Goal: Task Accomplishment & Management: Manage account settings

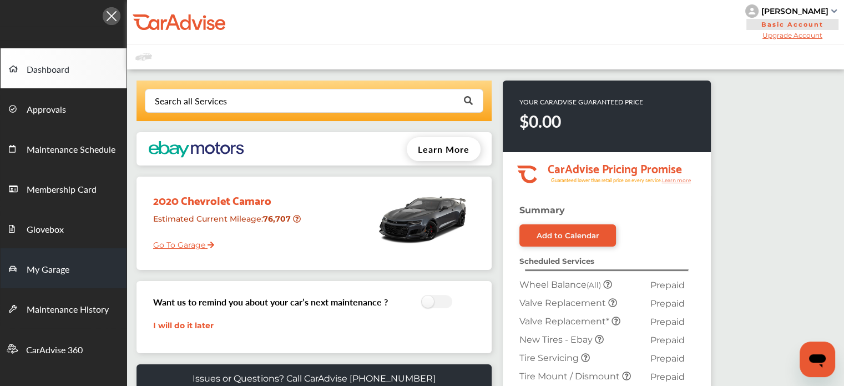
click at [70, 274] on link "My Garage" at bounding box center [64, 268] width 126 height 40
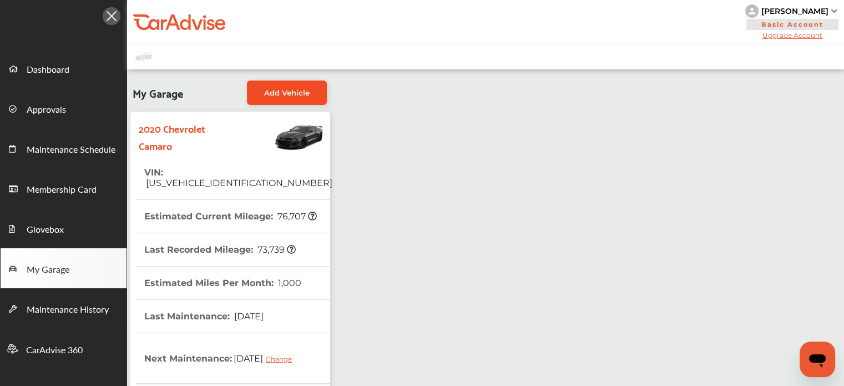
click at [315, 92] on link "Add Vehicle" at bounding box center [287, 92] width 80 height 24
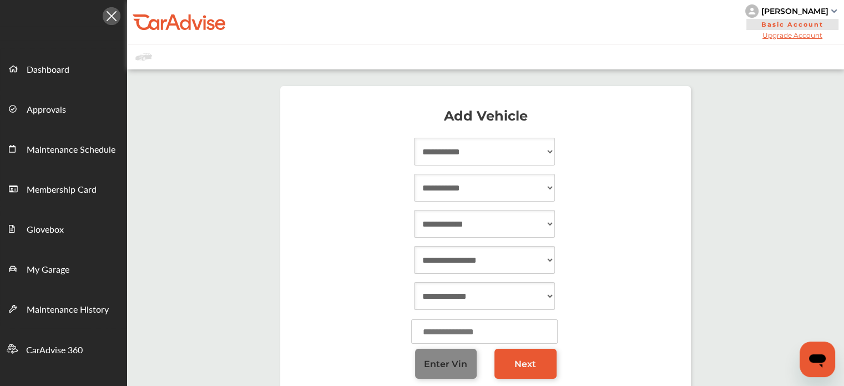
click at [465, 353] on link "Enter Vin" at bounding box center [446, 363] width 62 height 30
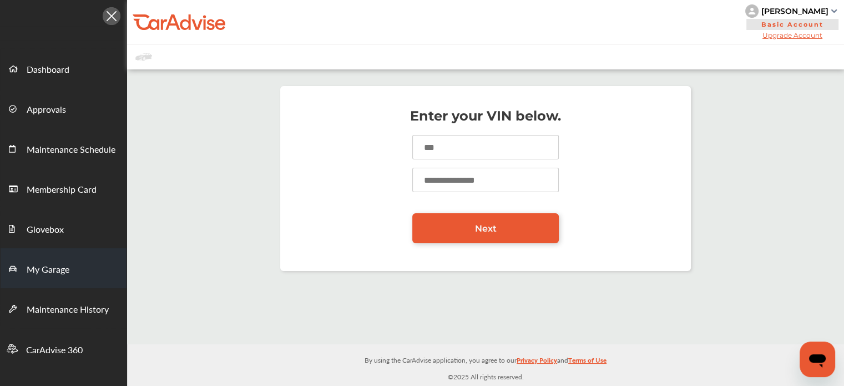
click at [68, 257] on link "My Garage" at bounding box center [64, 268] width 126 height 40
